Goal: Book appointment/travel/reservation

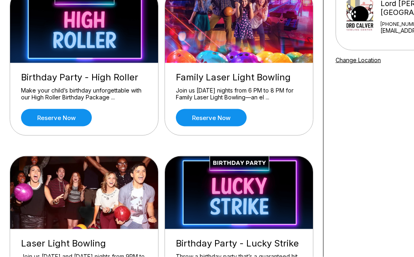
scroll to position [99, 0]
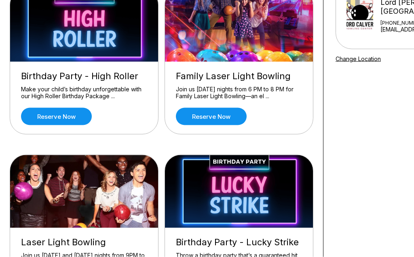
click at [51, 122] on link "Reserve now" at bounding box center [56, 116] width 71 height 17
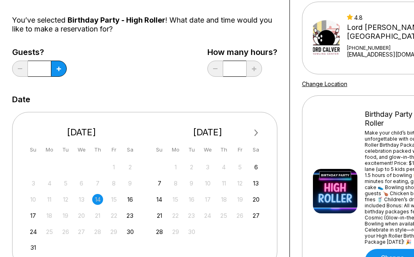
scroll to position [73, 0]
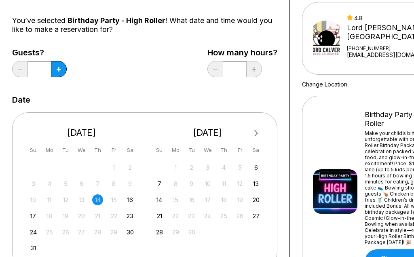
click at [70, 72] on div "Guests? * How many hours? *" at bounding box center [144, 64] width 265 height 33
click at [63, 68] on button at bounding box center [59, 69] width 16 height 16
click at [64, 71] on button at bounding box center [59, 69] width 16 height 16
click at [63, 70] on button at bounding box center [59, 69] width 16 height 16
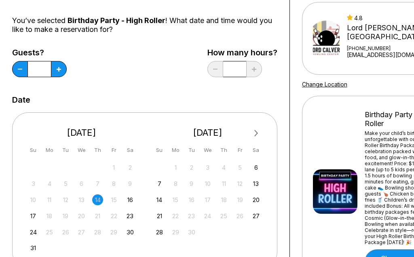
type input "*"
click at [57, 68] on icon at bounding box center [59, 69] width 4 height 4
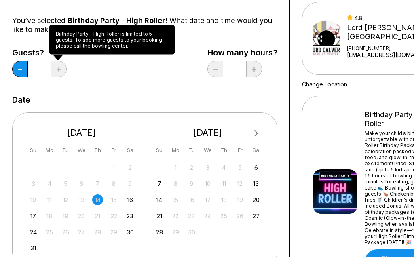
click at [130, 202] on div "16" at bounding box center [129, 199] width 11 height 11
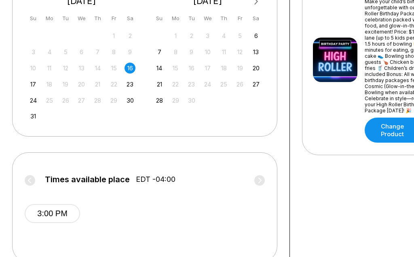
scroll to position [233, 0]
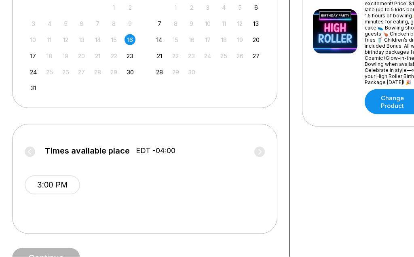
click at [64, 253] on div "Continue" at bounding box center [144, 258] width 265 height 20
click at [59, 255] on span "Continue" at bounding box center [46, 258] width 68 height 8
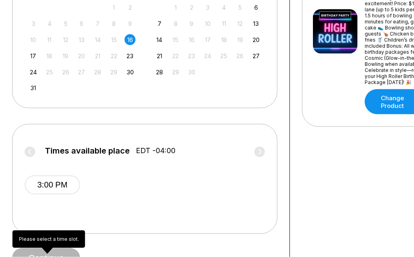
scroll to position [233, 0]
click at [211, 194] on div "3:00 PM" at bounding box center [145, 183] width 240 height 48
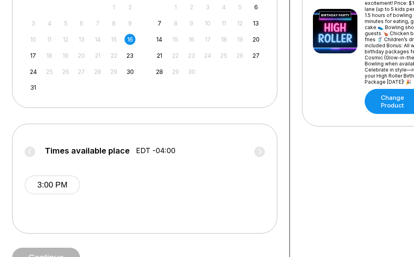
click at [167, 150] on span "EDT -04:00" at bounding box center [156, 150] width 40 height 9
click at [32, 149] on label "Times available place EDT -04:00" at bounding box center [145, 152] width 240 height 13
click at [25, 150] on label "Times available place EDT -04:00" at bounding box center [145, 152] width 240 height 13
click at [42, 189] on button "3:00 PM" at bounding box center [52, 184] width 55 height 19
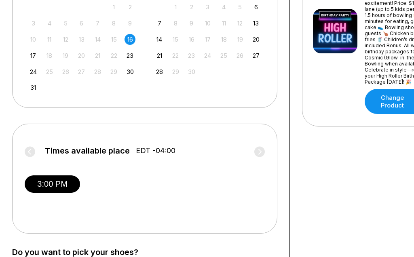
click at [262, 152] on label "Times available place EDT -04:00" at bounding box center [145, 152] width 240 height 13
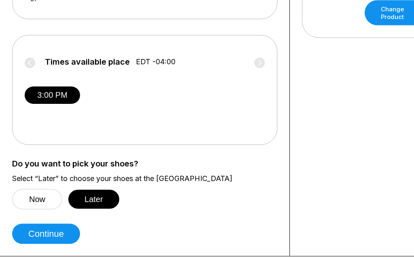
scroll to position [341, 0]
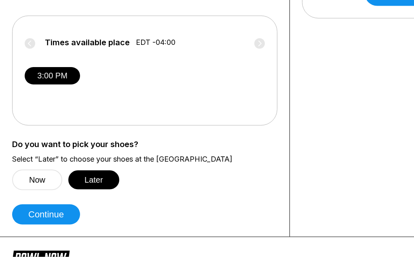
click at [64, 221] on button "Continue" at bounding box center [46, 214] width 68 height 20
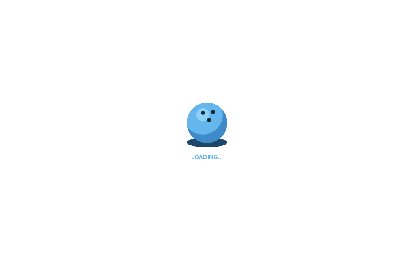
select select "**"
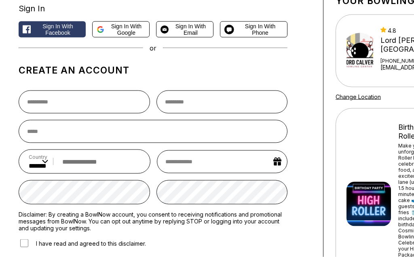
scroll to position [0, 0]
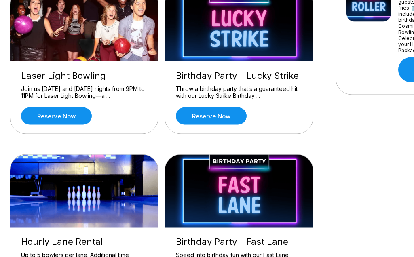
scroll to position [267, 0]
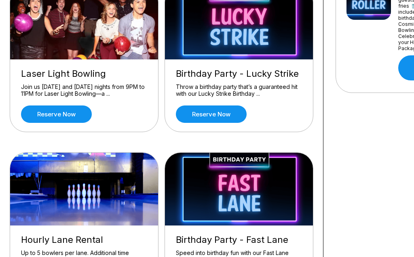
click at [224, 122] on link "Reserve now" at bounding box center [211, 113] width 71 height 17
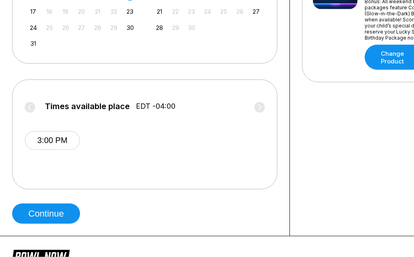
scroll to position [289, 0]
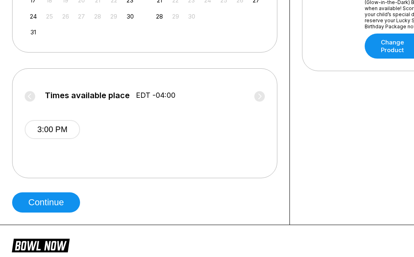
click at [57, 206] on button "Continue" at bounding box center [46, 202] width 68 height 20
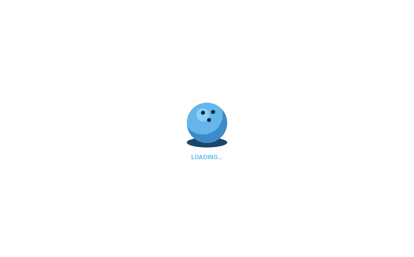
scroll to position [0, 0]
select select "**"
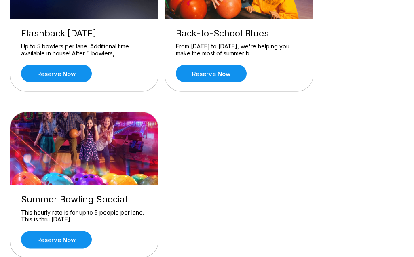
scroll to position [639, 0]
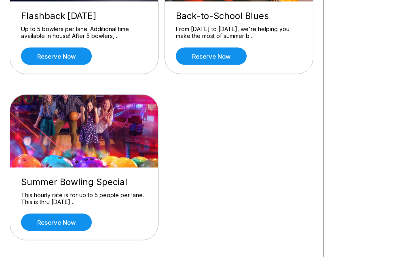
click at [50, 219] on link "Reserve now" at bounding box center [56, 222] width 71 height 17
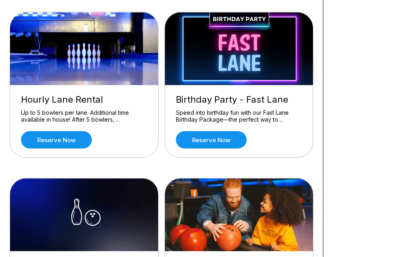
scroll to position [408, 0]
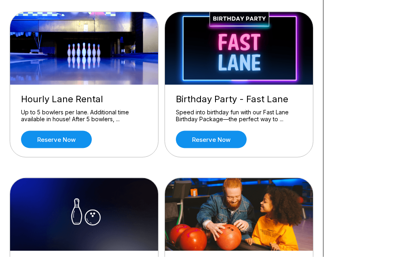
click at [51, 143] on link "Reserve now" at bounding box center [56, 139] width 71 height 17
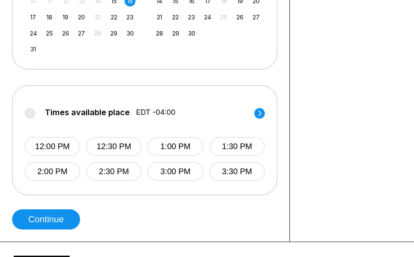
scroll to position [291, 0]
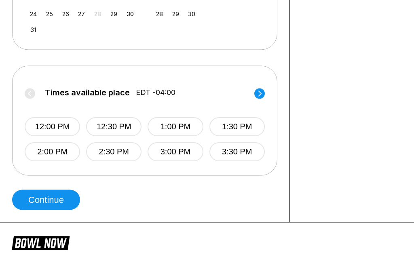
click at [46, 124] on button "12:00 PM" at bounding box center [52, 127] width 55 height 19
click at [48, 200] on button "Continue" at bounding box center [46, 199] width 68 height 20
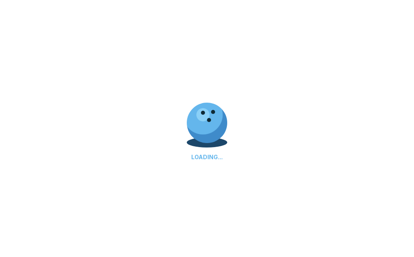
scroll to position [0, 0]
select select "**"
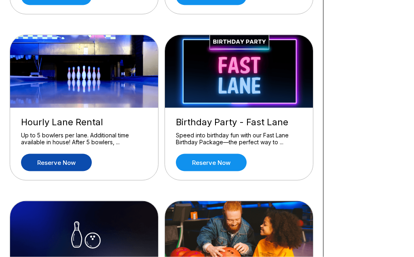
scroll to position [385, 0]
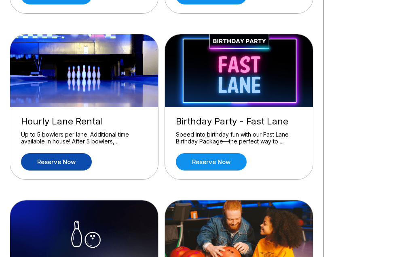
click at [58, 133] on div "Up to 5 bowlers per lane. Additional time available in house! After 5 bowlers, …" at bounding box center [84, 138] width 126 height 14
click at [34, 124] on div "Hourly Lane Rental" at bounding box center [84, 121] width 126 height 11
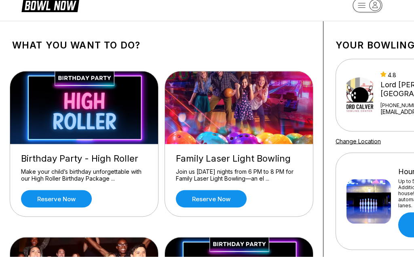
scroll to position [0, 0]
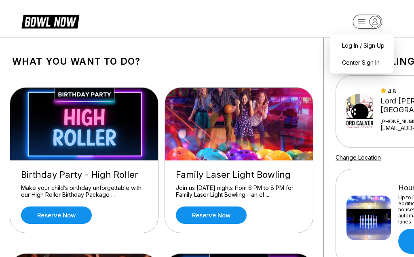
click at [37, 33] on link at bounding box center [52, 23] width 61 height 20
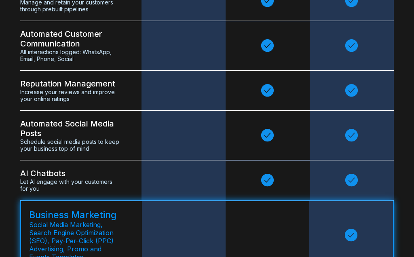
scroll to position [2238, 0]
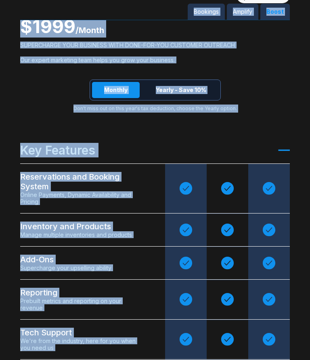
scroll to position [2154, 0]
